Goal: Information Seeking & Learning: Learn about a topic

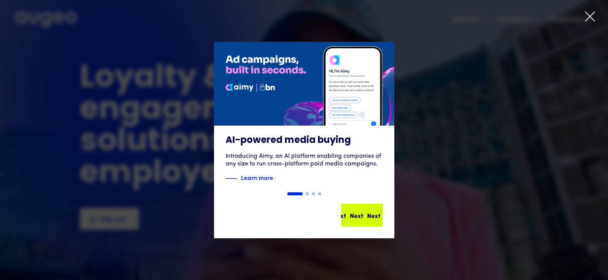
click at [374, 217] on div "Next Next Next Next" at bounding box center [365, 215] width 69 height 9
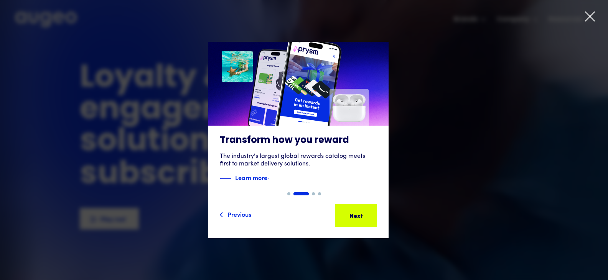
click at [379, 217] on div "Next" at bounding box center [385, 215] width 13 height 9
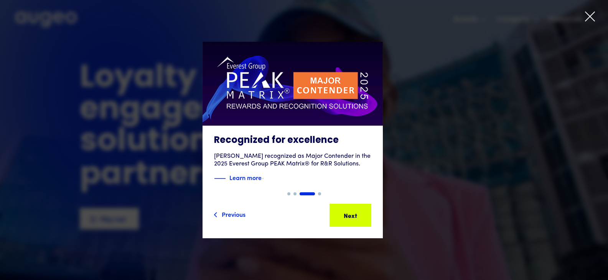
click at [374, 217] on div "Next Next Next Next" at bounding box center [353, 215] width 69 height 9
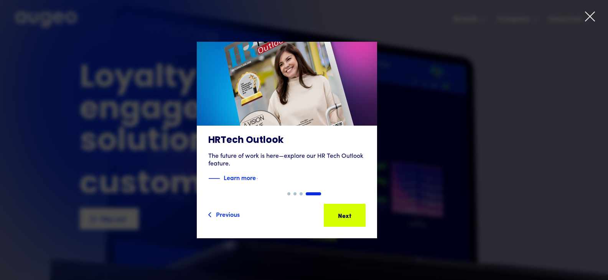
click at [374, 216] on div "Next" at bounding box center [373, 215] width 13 height 9
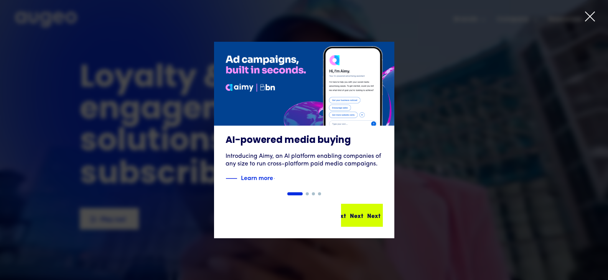
click at [376, 214] on div "Next Next Next Next" at bounding box center [357, 215] width 69 height 9
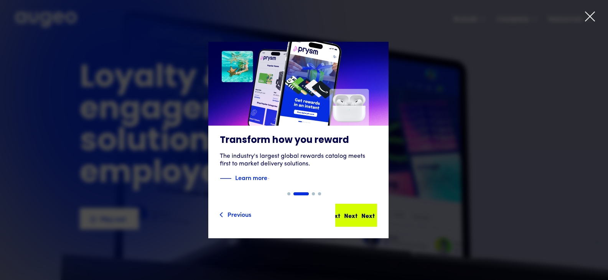
click at [376, 214] on div "Next Next Next Next" at bounding box center [359, 215] width 69 height 9
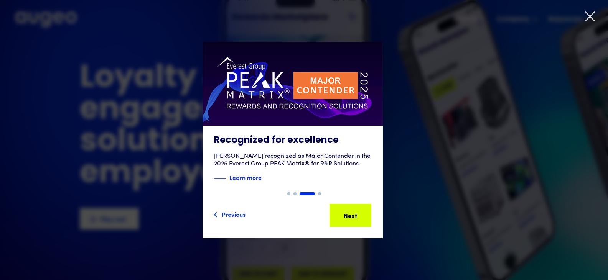
click at [588, 13] on icon at bounding box center [590, 17] width 12 height 12
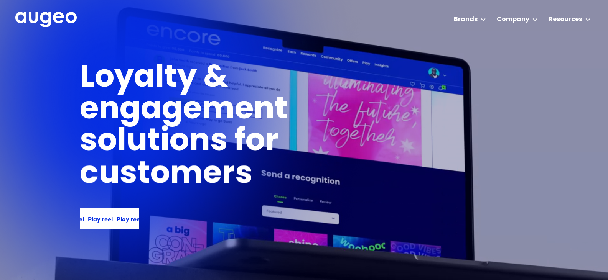
click at [112, 225] on div "Play reel Play reel Play reel Play reel" at bounding box center [109, 218] width 59 height 21
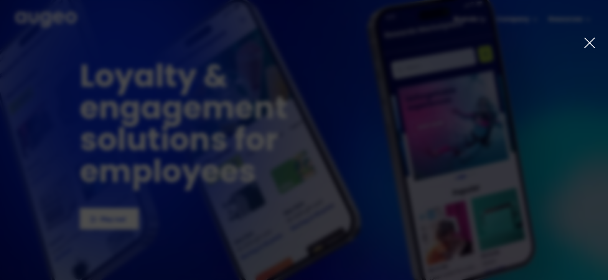
click at [592, 40] on icon at bounding box center [590, 43] width 10 height 10
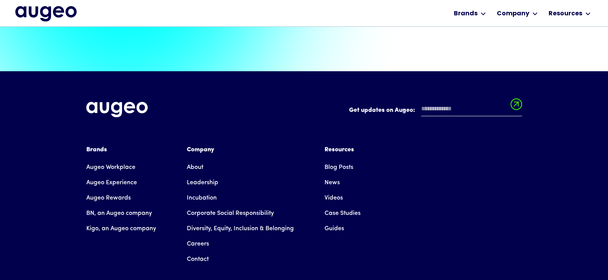
scroll to position [1702, 0]
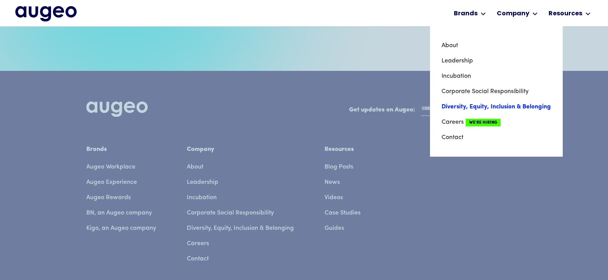
click at [506, 107] on link "Diversity, Equity, Inclusion & Belonging" at bounding box center [497, 106] width 110 height 15
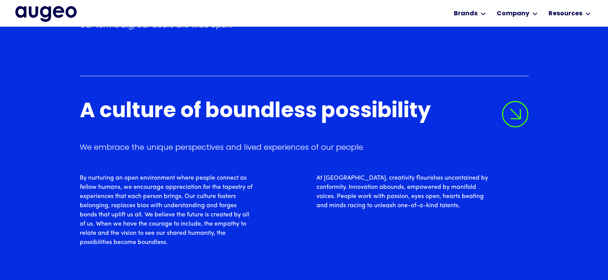
scroll to position [1315, 0]
click at [463, 168] on div "A culture of boundless possibility We embrace the unique perspectives and lived…" at bounding box center [304, 186] width 449 height 171
click at [518, 117] on img at bounding box center [515, 114] width 27 height 27
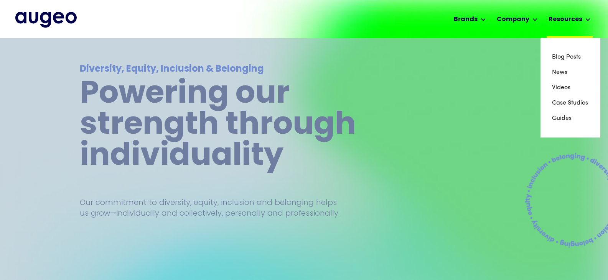
scroll to position [0, 0]
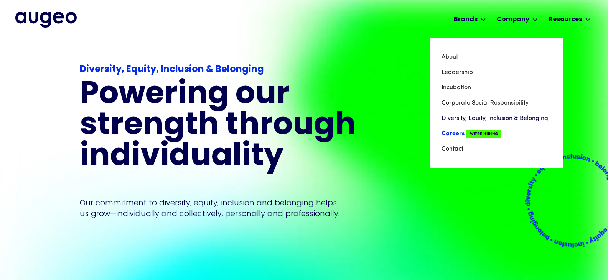
click at [484, 135] on span "We're Hiring" at bounding box center [484, 134] width 35 height 8
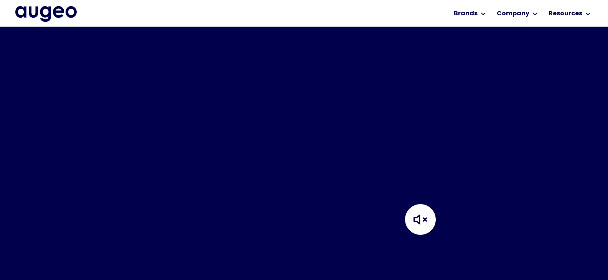
scroll to position [309, 0]
click at [424, 186] on img at bounding box center [420, 219] width 77 height 77
click at [216, 134] on video "Your browser does not support the video tag." at bounding box center [304, 92] width 608 height 304
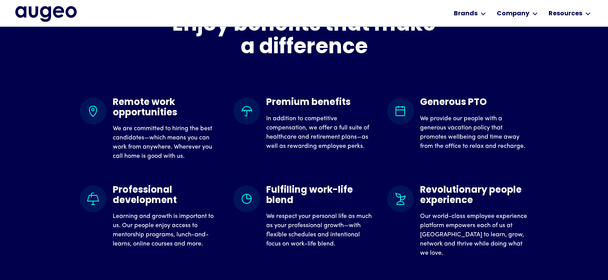
scroll to position [658, 0]
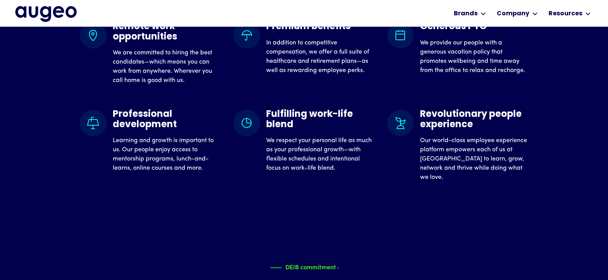
click at [340, 213] on div "We are committed to nurturing a supportive and inclusive workplace in which all…" at bounding box center [304, 227] width 449 height 91
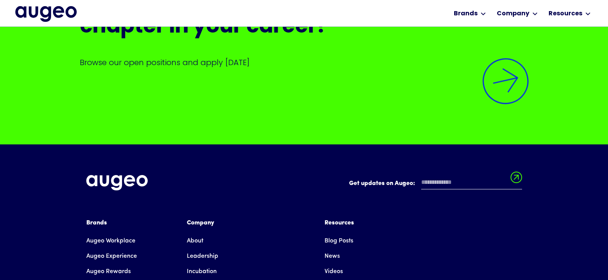
scroll to position [1896, 0]
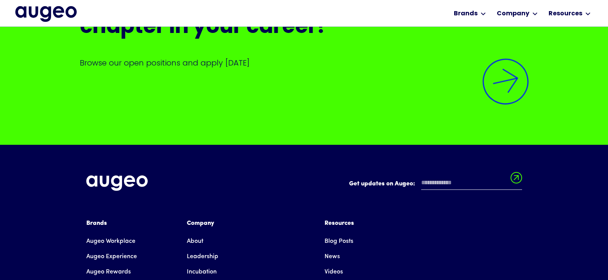
click at [510, 86] on img at bounding box center [506, 82] width 64 height 64
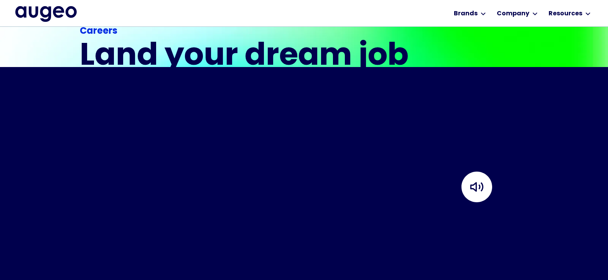
click at [481, 165] on img at bounding box center [477, 187] width 77 height 77
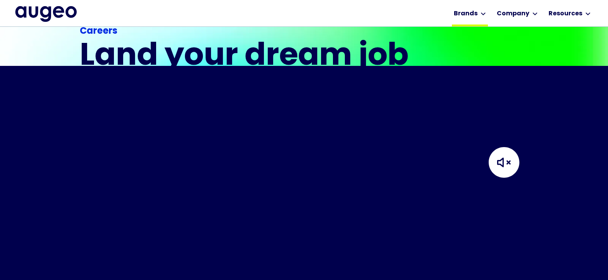
scroll to position [232, 0]
